Goal: Check status: Check status

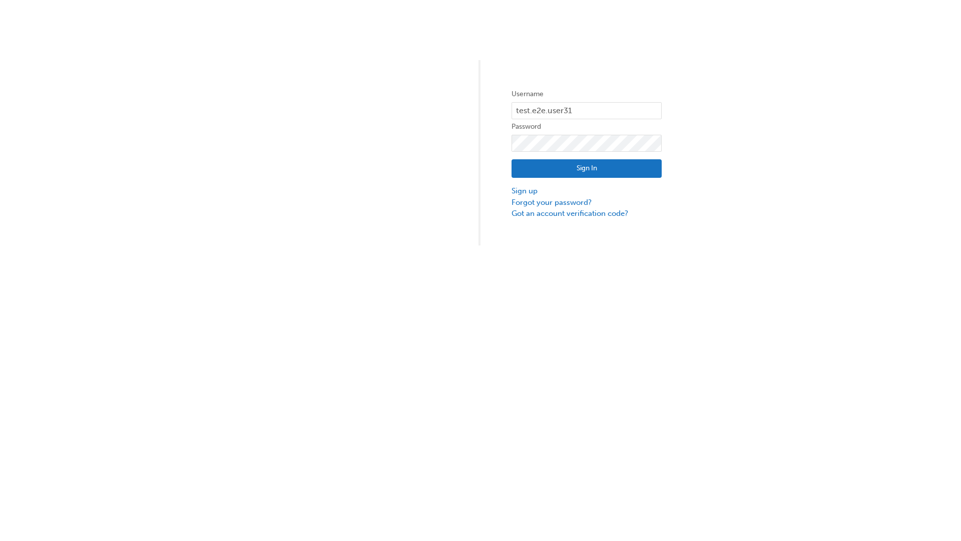
type input "test.e2e.user31"
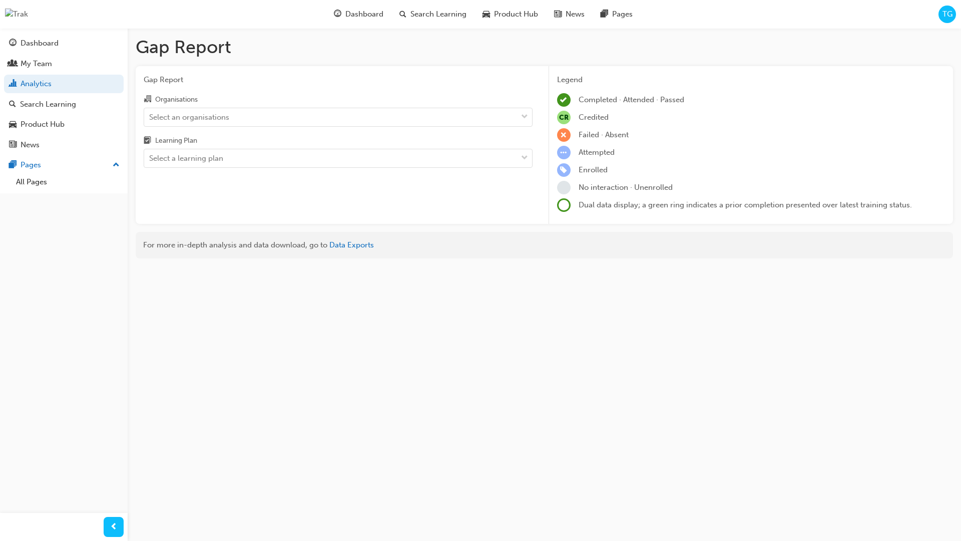
click at [150, 117] on input "Organisations Select an organisations" at bounding box center [149, 116] width 1 height 9
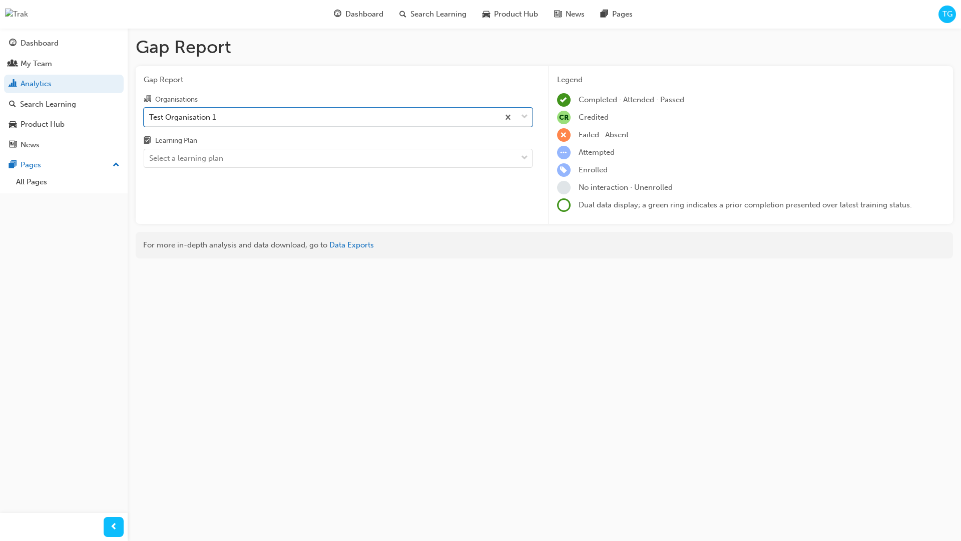
click at [150, 159] on input "Learning Plan Select a learning plan" at bounding box center [149, 158] width 1 height 9
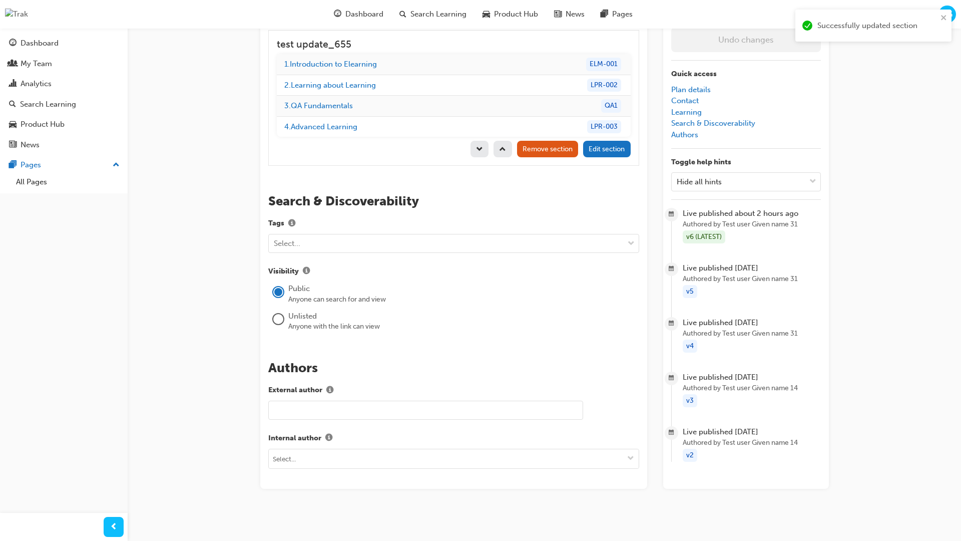
scroll to position [141, 0]
